Goal: Find contact information: Find contact information

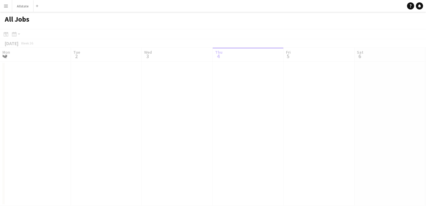
scroll to position [0, 142]
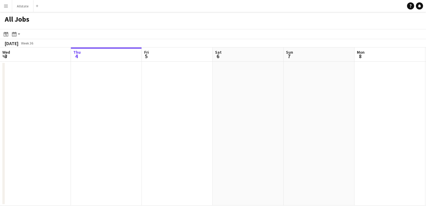
click at [4, 7] on app-icon "Menu" at bounding box center [6, 6] width 5 height 5
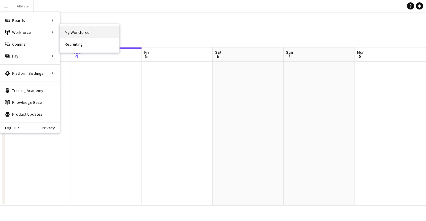
click at [72, 32] on link "My Workforce" at bounding box center [89, 32] width 59 height 12
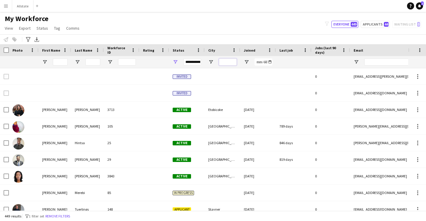
click at [227, 63] on input "City Filter Input" at bounding box center [228, 61] width 18 height 7
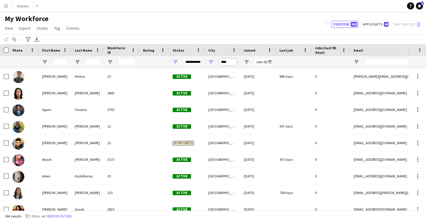
type input "****"
click at [247, 36] on div "Notify workforce Add to tag Select at least one crew to tag him or her. Advance…" at bounding box center [213, 39] width 426 height 10
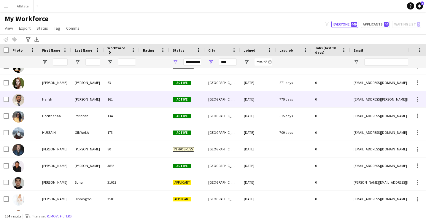
click at [109, 102] on div "161" at bounding box center [122, 99] width 36 height 16
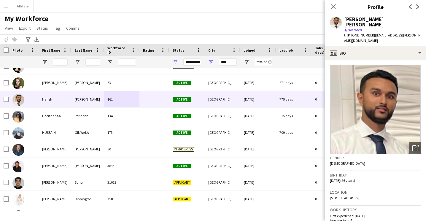
drag, startPoint x: 418, startPoint y: 31, endPoint x: 370, endPoint y: 32, distance: 48.7
click at [370, 32] on div "Harish Vaithy star Not rated t. +16479686593 | harish.vaithy@ontariotechu.net" at bounding box center [375, 30] width 101 height 32
copy span "harish.vaithy@ontariotechu.net"
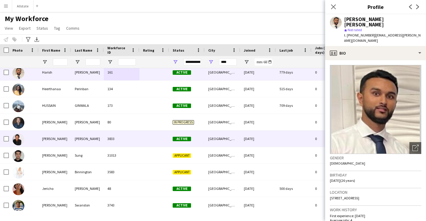
scroll to position [1097, 0]
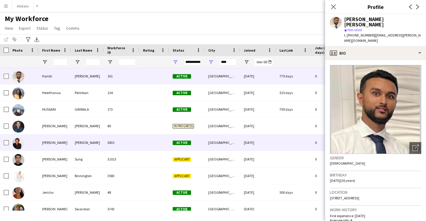
click at [163, 142] on div at bounding box center [154, 142] width 30 height 16
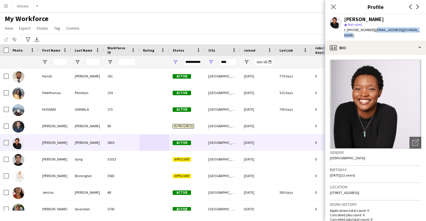
drag, startPoint x: 413, startPoint y: 30, endPoint x: 371, endPoint y: 32, distance: 42.8
click at [371, 32] on span "| jan.s.wilson11@hotmail.com" at bounding box center [381, 33] width 75 height 10
copy span "jan.s.wilson11@hotmail.com"
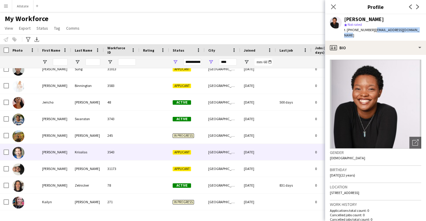
scroll to position [1193, 0]
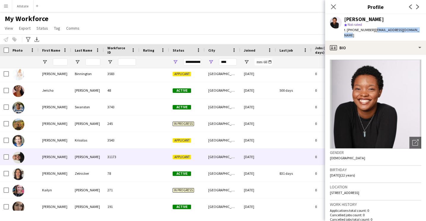
click at [191, 150] on div "Applicant" at bounding box center [187, 157] width 36 height 16
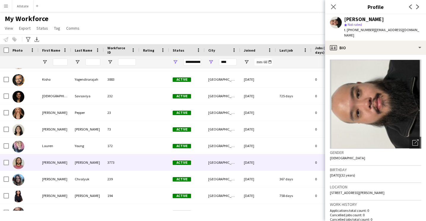
click at [144, 159] on div at bounding box center [154, 162] width 30 height 16
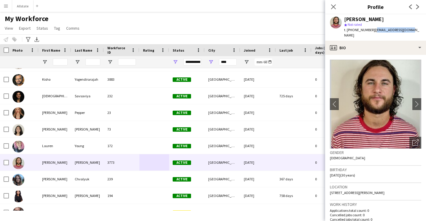
drag, startPoint x: 407, startPoint y: 29, endPoint x: 371, endPoint y: 31, distance: 36.0
click at [371, 31] on div "Liam Mulhall star Not rated t. +17057178344 | mulhall225@gmail.com" at bounding box center [375, 27] width 101 height 26
copy span "mulhall225@gmail.com"
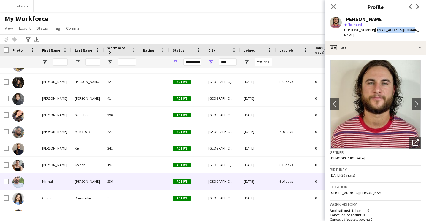
click at [116, 180] on div "236" at bounding box center [122, 181] width 36 height 16
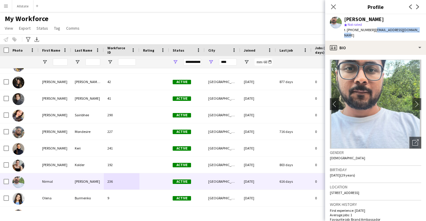
drag, startPoint x: 413, startPoint y: 31, endPoint x: 371, endPoint y: 32, distance: 42.8
click at [371, 32] on span "| nirmalkothiya78@gmail.com" at bounding box center [381, 33] width 75 height 10
copy span "nirmalkothiya78@gmail.com"
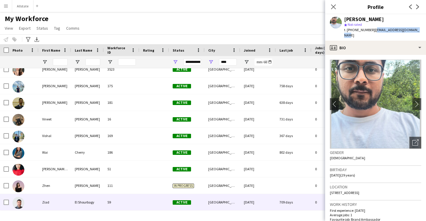
click at [124, 202] on div "59" at bounding box center [122, 202] width 36 height 16
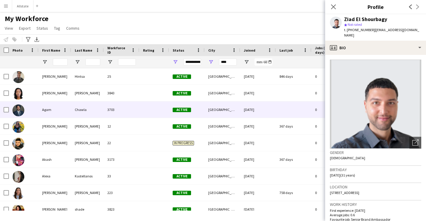
click at [195, 110] on div "Active" at bounding box center [187, 110] width 36 height 16
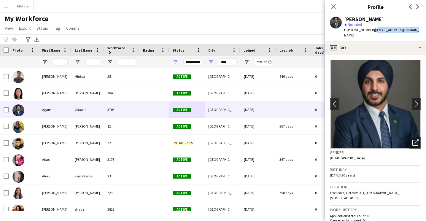
drag, startPoint x: 412, startPoint y: 30, endPoint x: 371, endPoint y: 31, distance: 41.3
click at [371, 31] on div "Agam Chawla star Not rated t. +15198529814 | agamchawla05@gmail.com" at bounding box center [375, 27] width 101 height 26
copy span "agamchawla05@gmail.com"
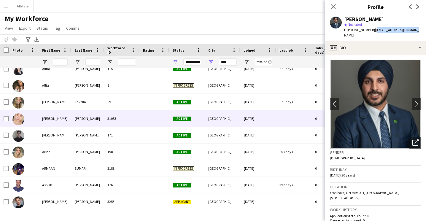
click at [129, 117] on div "31053" at bounding box center [122, 118] width 36 height 16
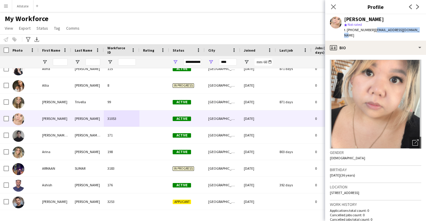
drag, startPoint x: 415, startPoint y: 31, endPoint x: 371, endPoint y: 32, distance: 43.6
click at [371, 32] on div "Annie Hoang star Not rated t. +14165059810 | anniehoang27@hotmail.com" at bounding box center [375, 27] width 101 height 26
copy span "anniehoang27@hotmail.com"
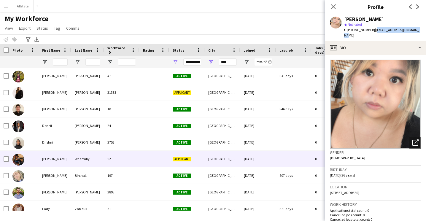
click at [198, 161] on div "Applicant" at bounding box center [187, 159] width 36 height 16
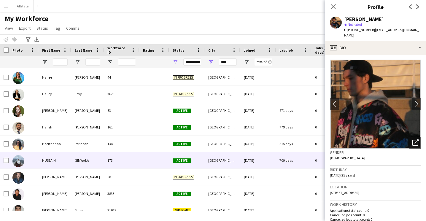
click at [214, 159] on div "Toronto" at bounding box center [223, 160] width 36 height 16
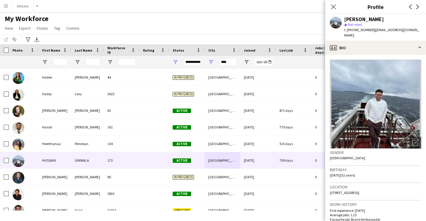
drag, startPoint x: 416, startPoint y: 31, endPoint x: 370, endPoint y: 31, distance: 46.0
click at [370, 31] on span "| hussainginwala27@gmail.com" at bounding box center [381, 33] width 75 height 10
copy span "hussainginwala27@gmail.com"
